Goal: Task Accomplishment & Management: Complete application form

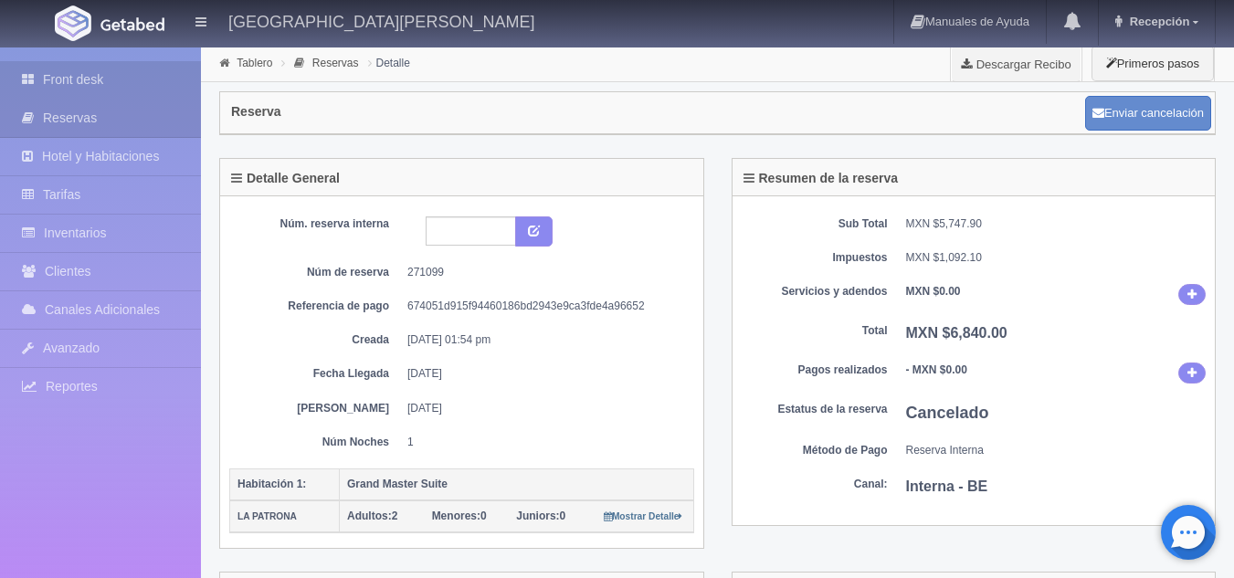
click at [153, 75] on link "Front desk" at bounding box center [100, 79] width 201 height 37
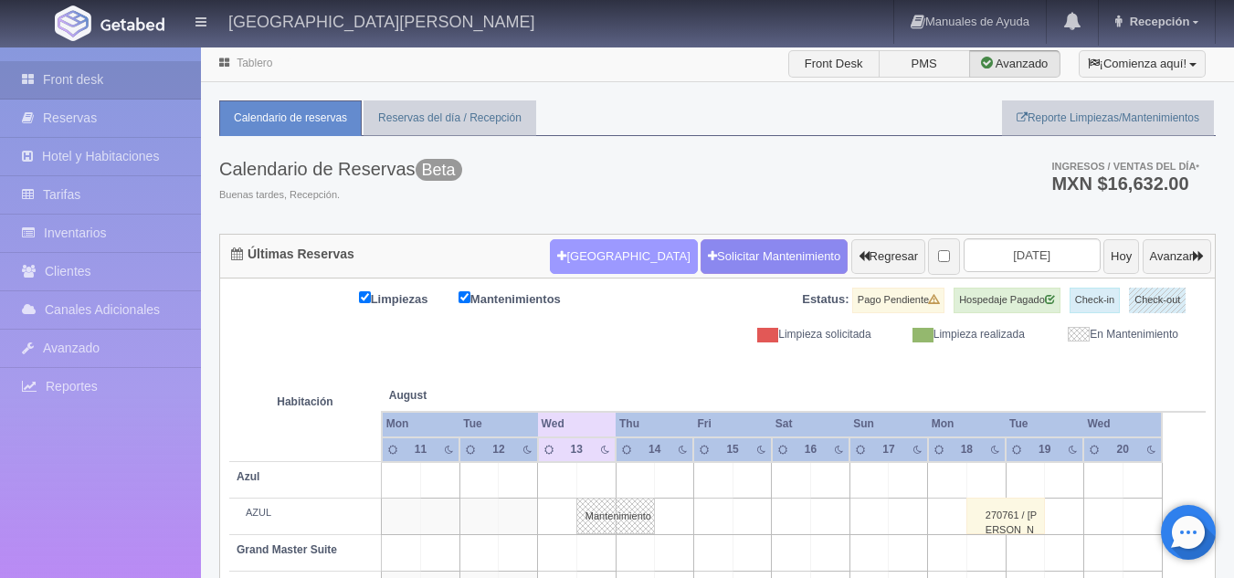
click at [585, 265] on button "[GEOGRAPHIC_DATA]" at bounding box center [623, 256] width 147 height 35
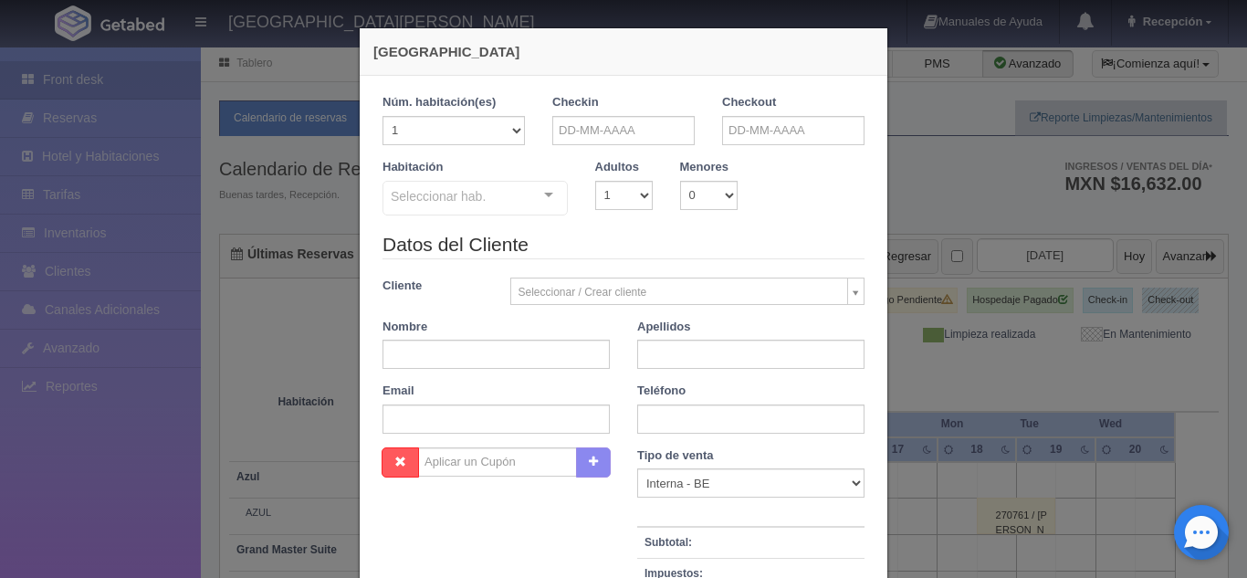
checkbox input "false"
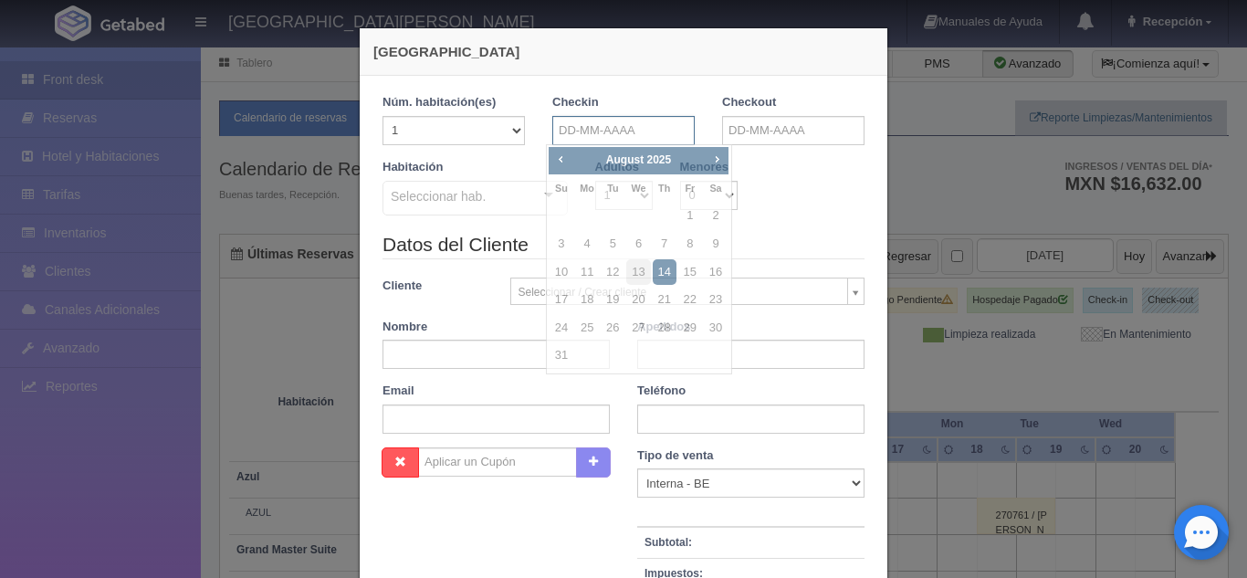
click at [621, 124] on input "text" at bounding box center [623, 130] width 142 height 29
click at [908, 156] on div "[GEOGRAPHIC_DATA] 1 Núm. habitación(es) 1 2 3 4 5 6 7 8 9 10 11 12 13 14 15 16 …" at bounding box center [623, 289] width 1247 height 578
